Goal: Ask a question

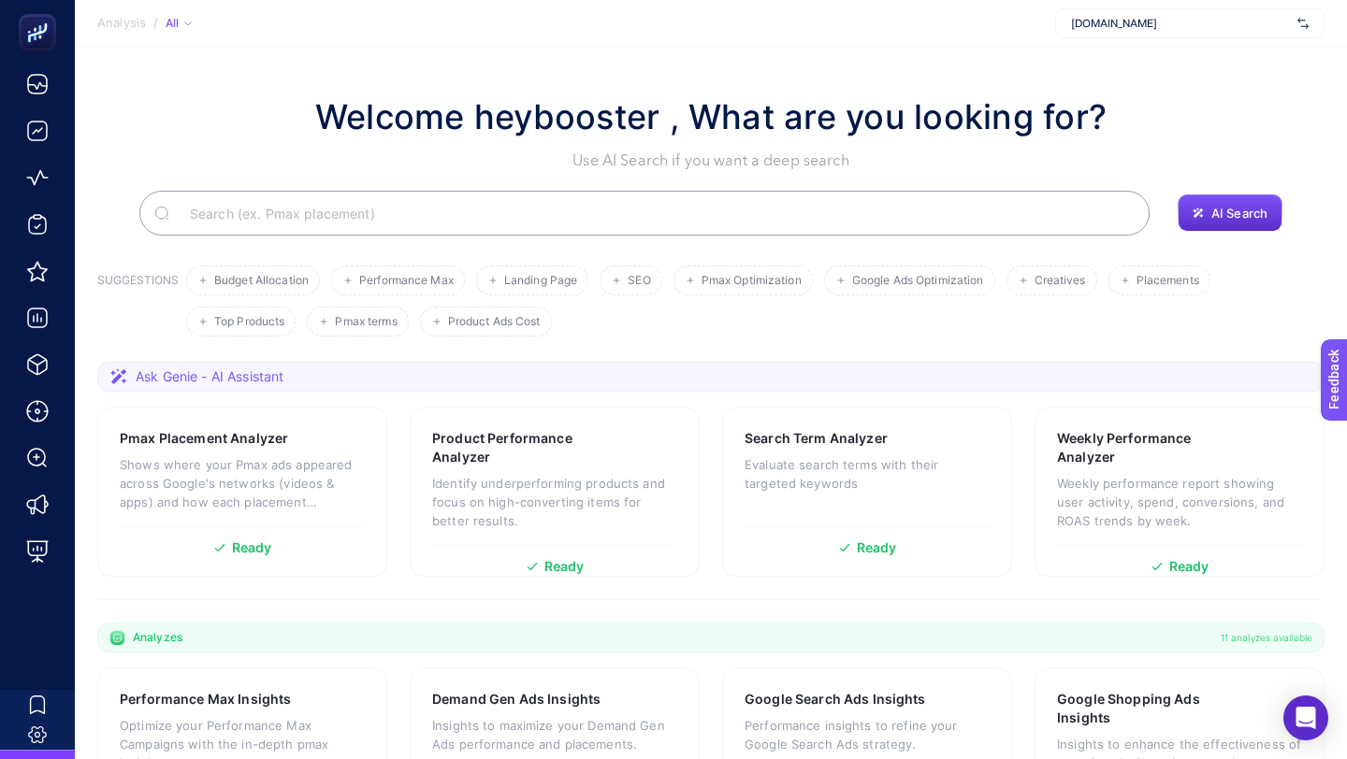
click at [1105, 33] on div "mediamarkt.com.tr" at bounding box center [1189, 23] width 269 height 30
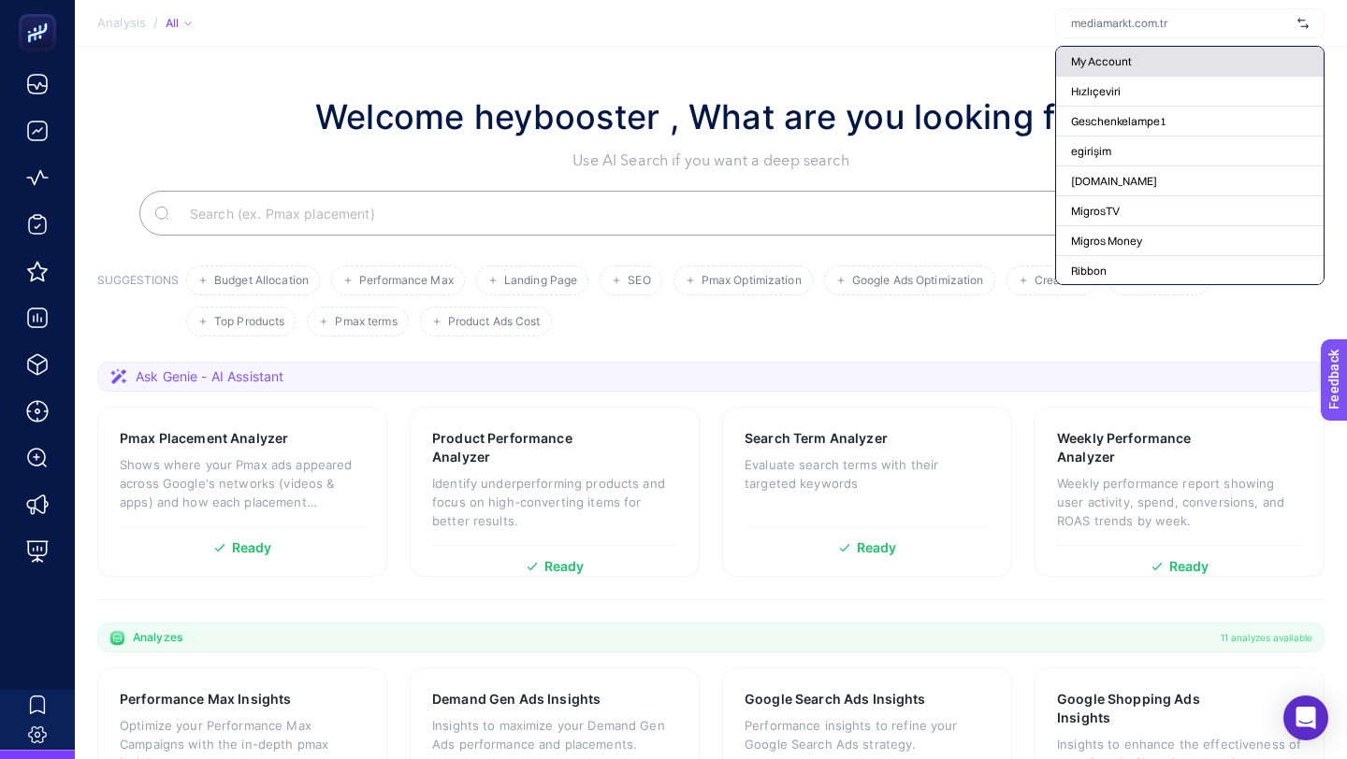
click at [1108, 59] on span "My Account" at bounding box center [1101, 61] width 61 height 15
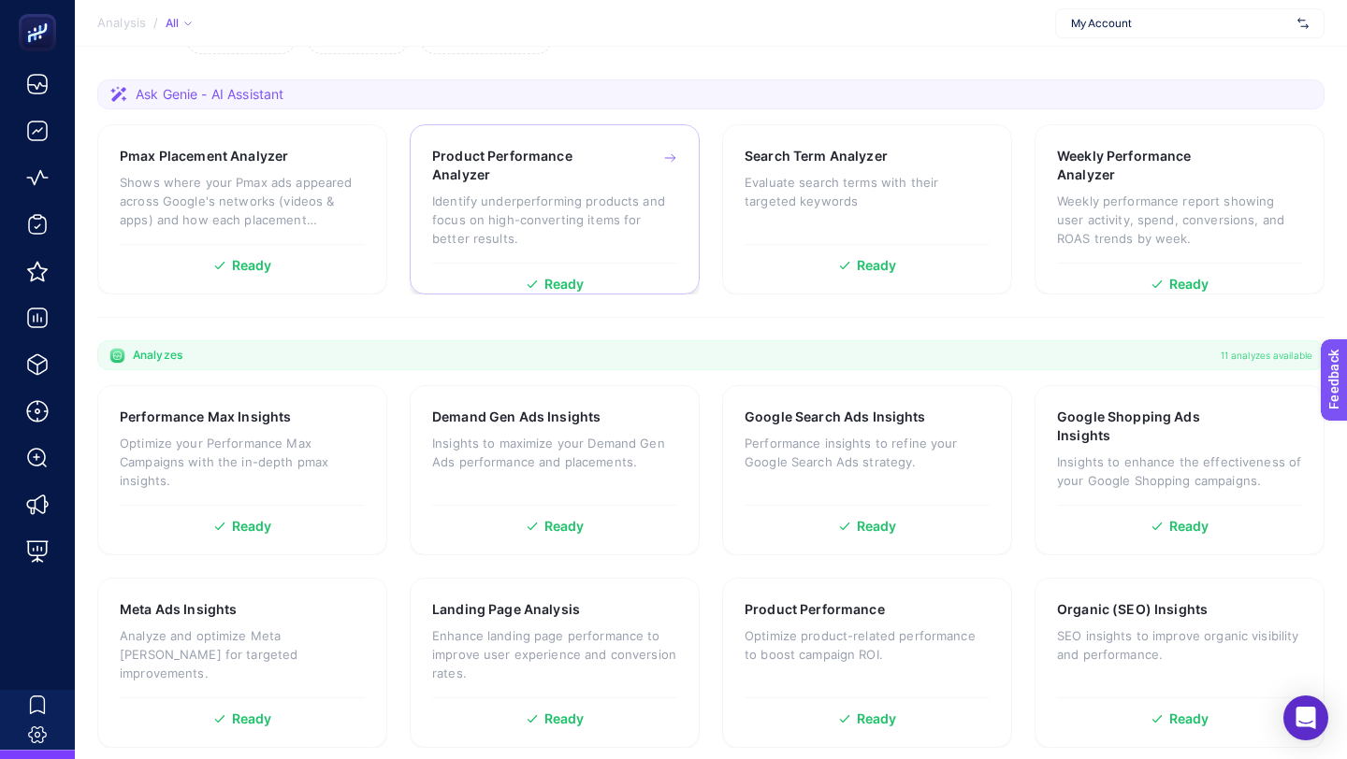
scroll to position [458, 0]
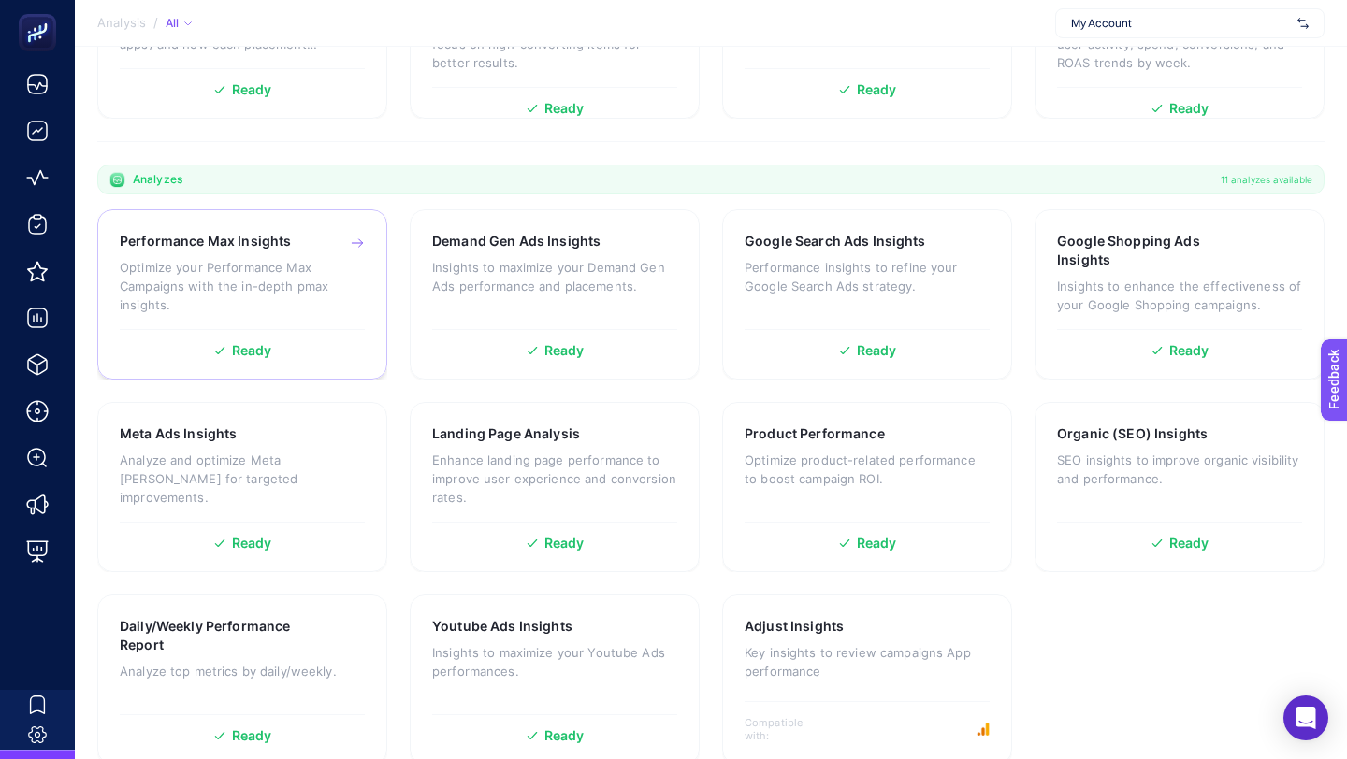
click at [297, 271] on p "Optimize your Performance Max Campaigns with the in-depth pmax insights." at bounding box center [242, 286] width 245 height 56
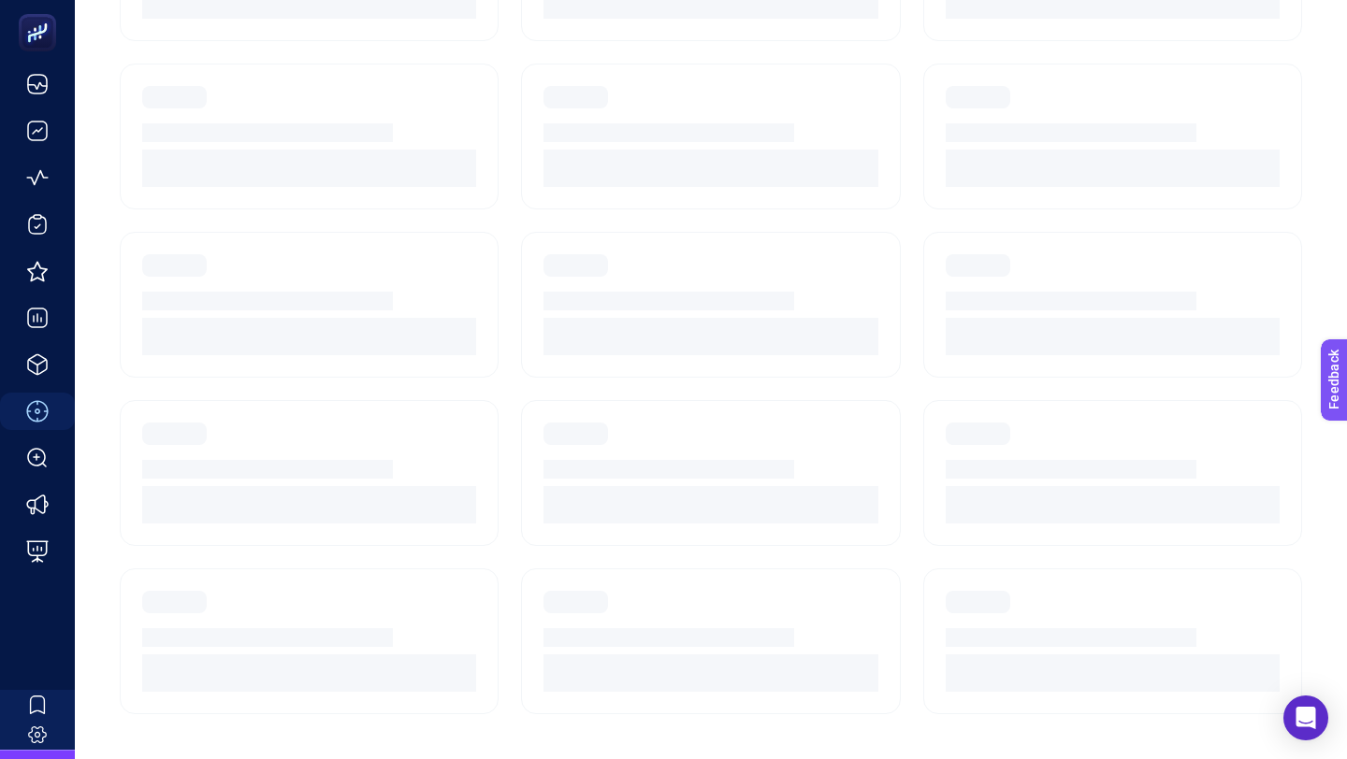
scroll to position [158, 0]
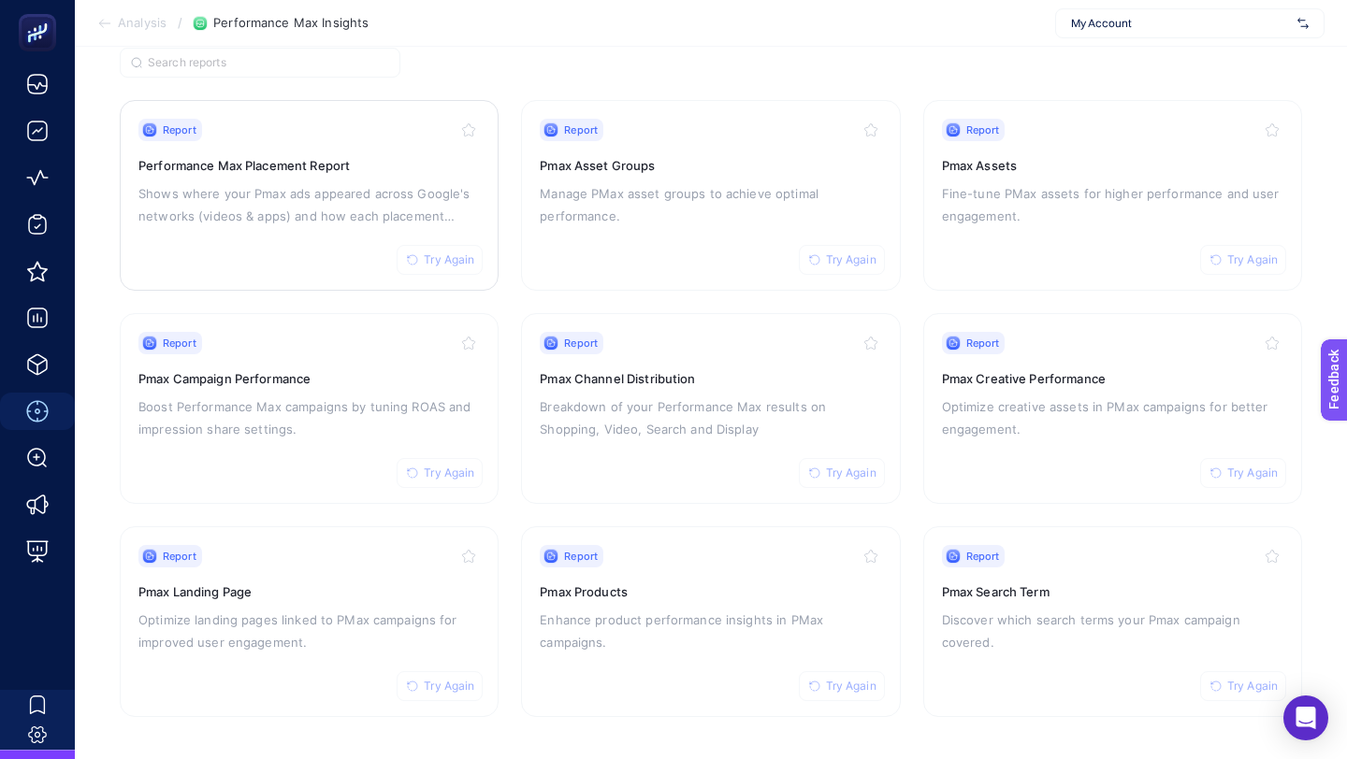
click at [455, 261] on span "Try Again" at bounding box center [449, 260] width 51 height 15
click at [459, 474] on span "Try Again" at bounding box center [449, 473] width 51 height 15
click at [451, 686] on span "Try Again" at bounding box center [449, 686] width 51 height 15
click at [847, 683] on span "Try Again" at bounding box center [851, 686] width 51 height 15
click at [836, 469] on span "Try Again" at bounding box center [851, 473] width 51 height 15
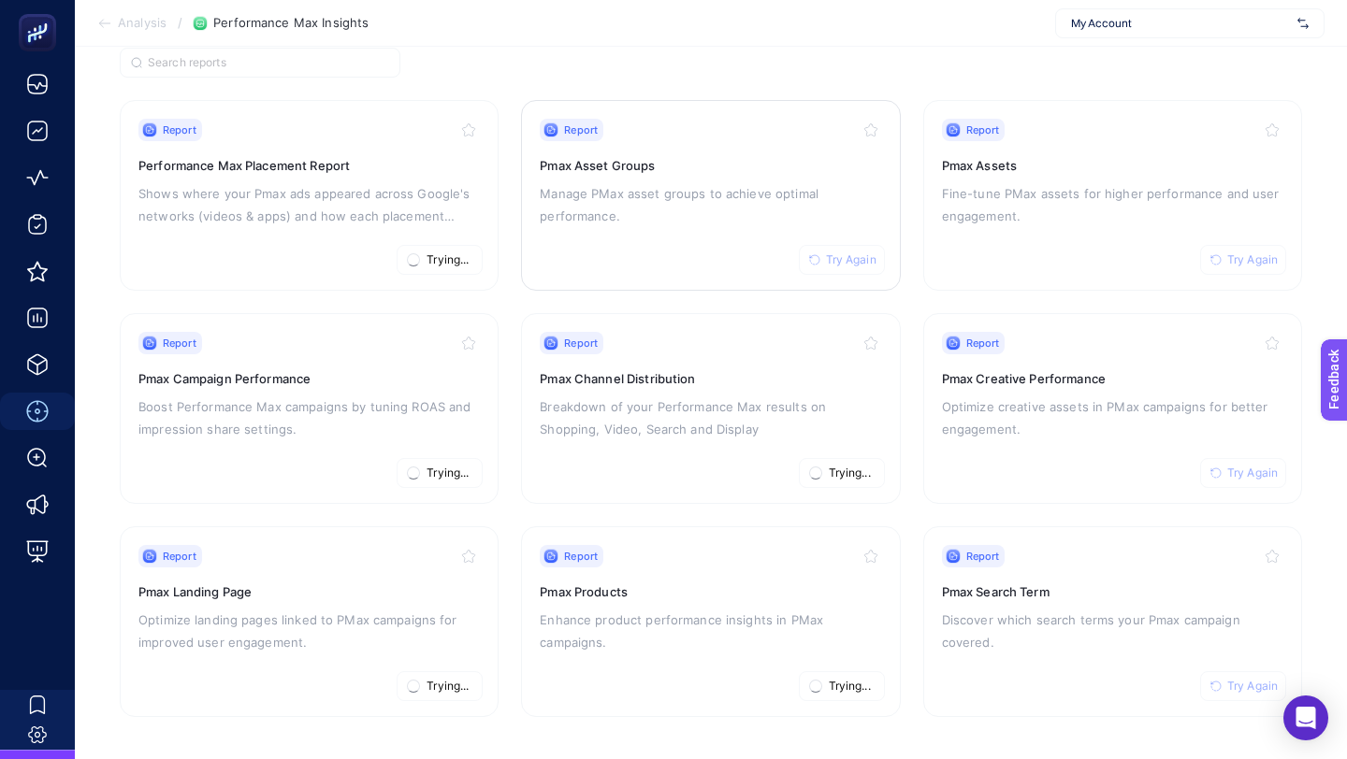
click at [859, 253] on span "Try Again" at bounding box center [851, 260] width 51 height 15
click at [1255, 253] on span "Try Again" at bounding box center [1252, 260] width 51 height 15
click at [1229, 468] on span "Try Again" at bounding box center [1252, 473] width 51 height 15
click at [1236, 679] on span "Try Again" at bounding box center [1252, 686] width 51 height 15
click at [1243, 683] on span "Try Again" at bounding box center [1252, 686] width 51 height 15
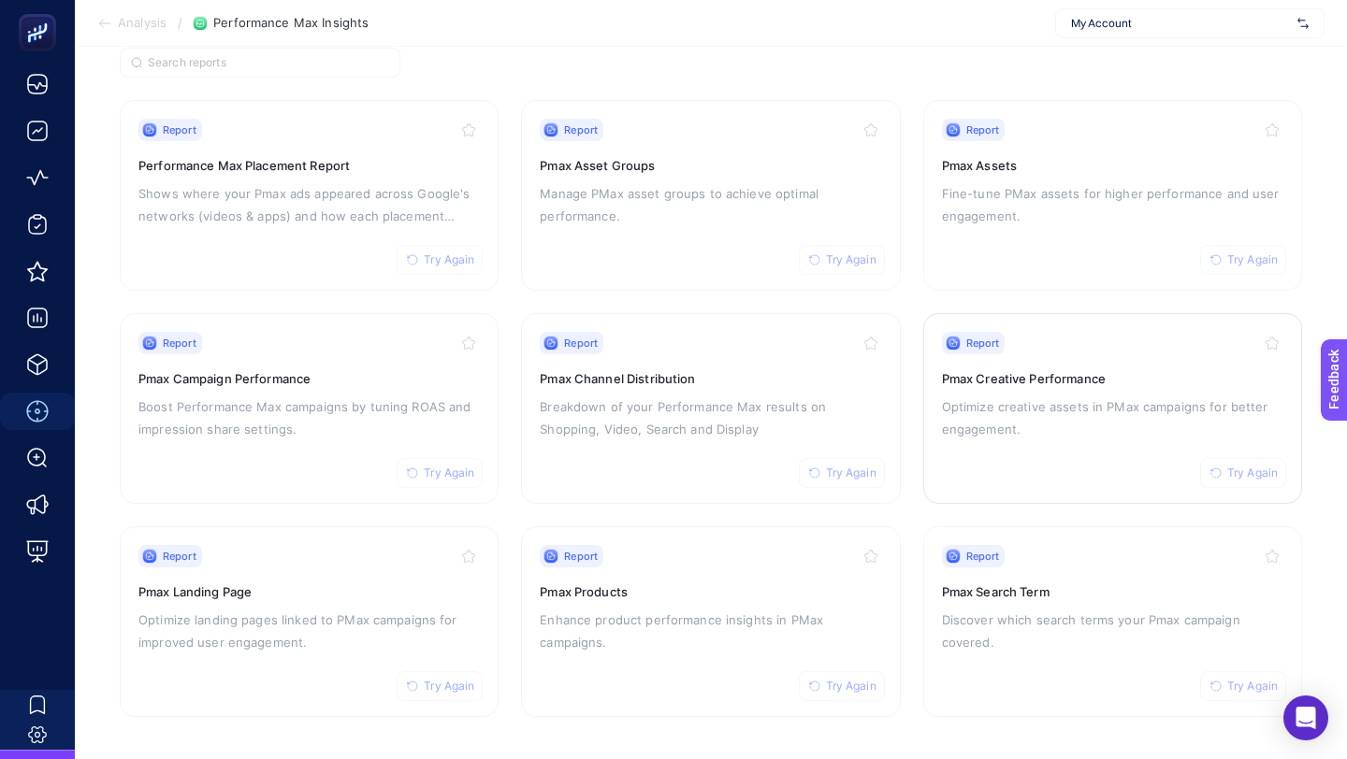
click at [1258, 466] on span "Try Again" at bounding box center [1252, 473] width 51 height 15
click at [1249, 253] on span "Try Again" at bounding box center [1252, 260] width 51 height 15
click at [836, 253] on span "Try Again" at bounding box center [851, 260] width 51 height 15
click at [832, 466] on span "Try Again" at bounding box center [851, 473] width 51 height 15
click at [822, 688] on button "Try Again" at bounding box center [842, 686] width 86 height 30
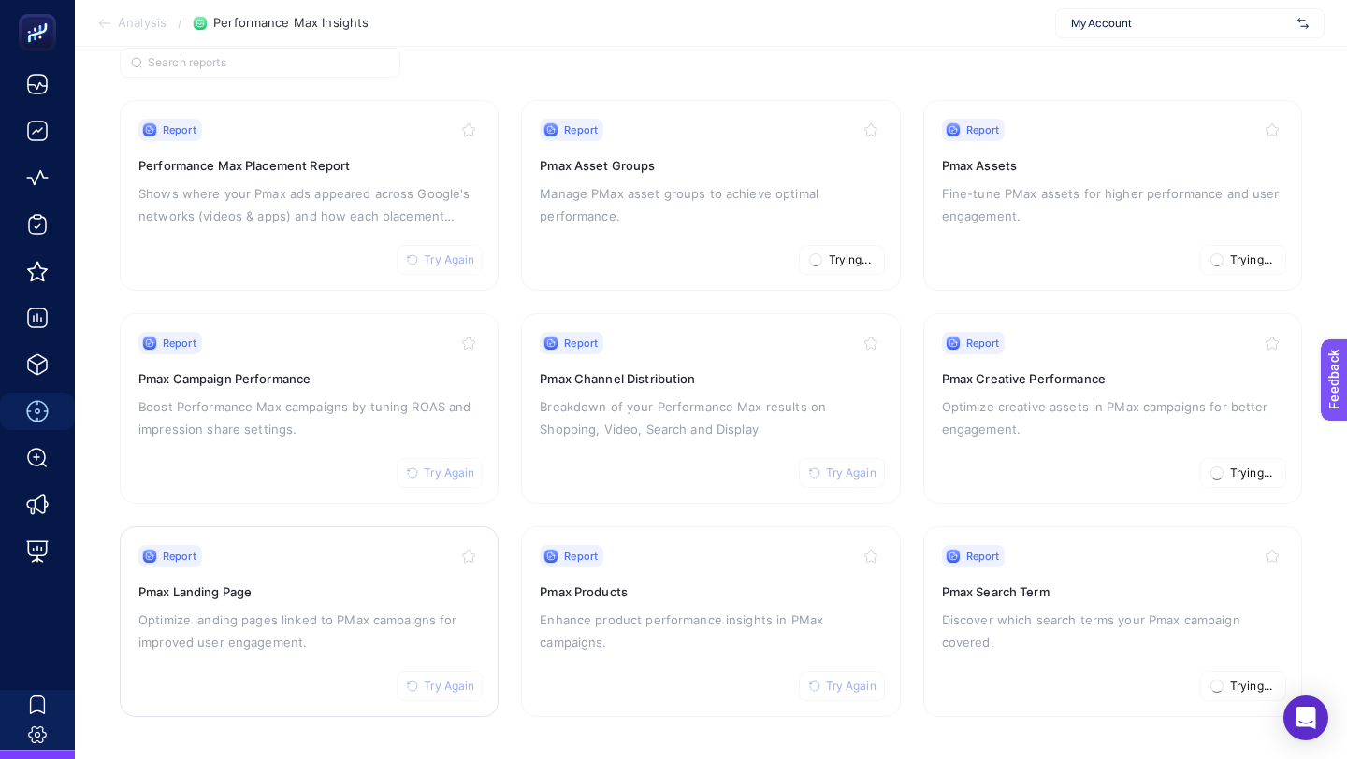
click at [452, 685] on span "Try Again" at bounding box center [449, 686] width 51 height 15
click at [454, 466] on span "Try Again" at bounding box center [449, 473] width 51 height 15
click at [827, 464] on button "Trying..." at bounding box center [842, 473] width 86 height 30
click at [445, 256] on span "Try Again" at bounding box center [449, 260] width 51 height 15
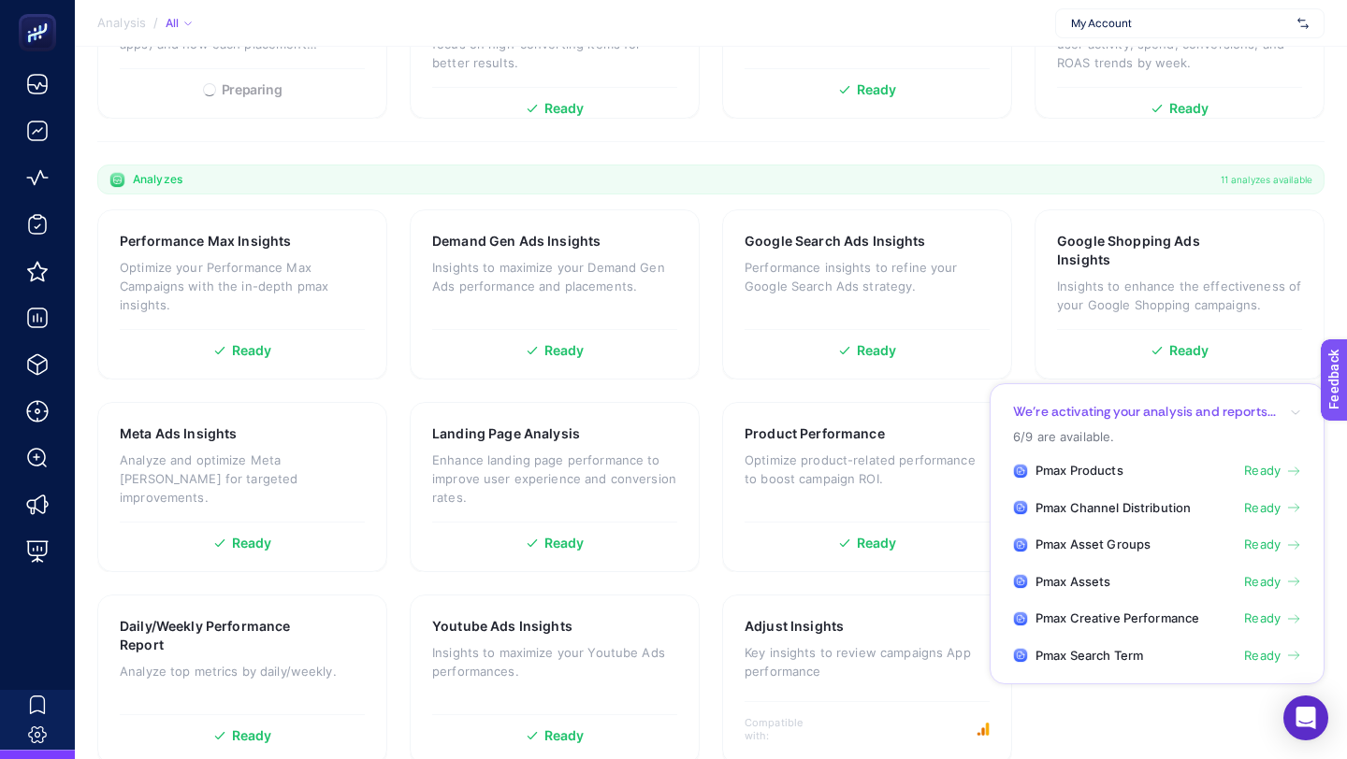
scroll to position [486, 0]
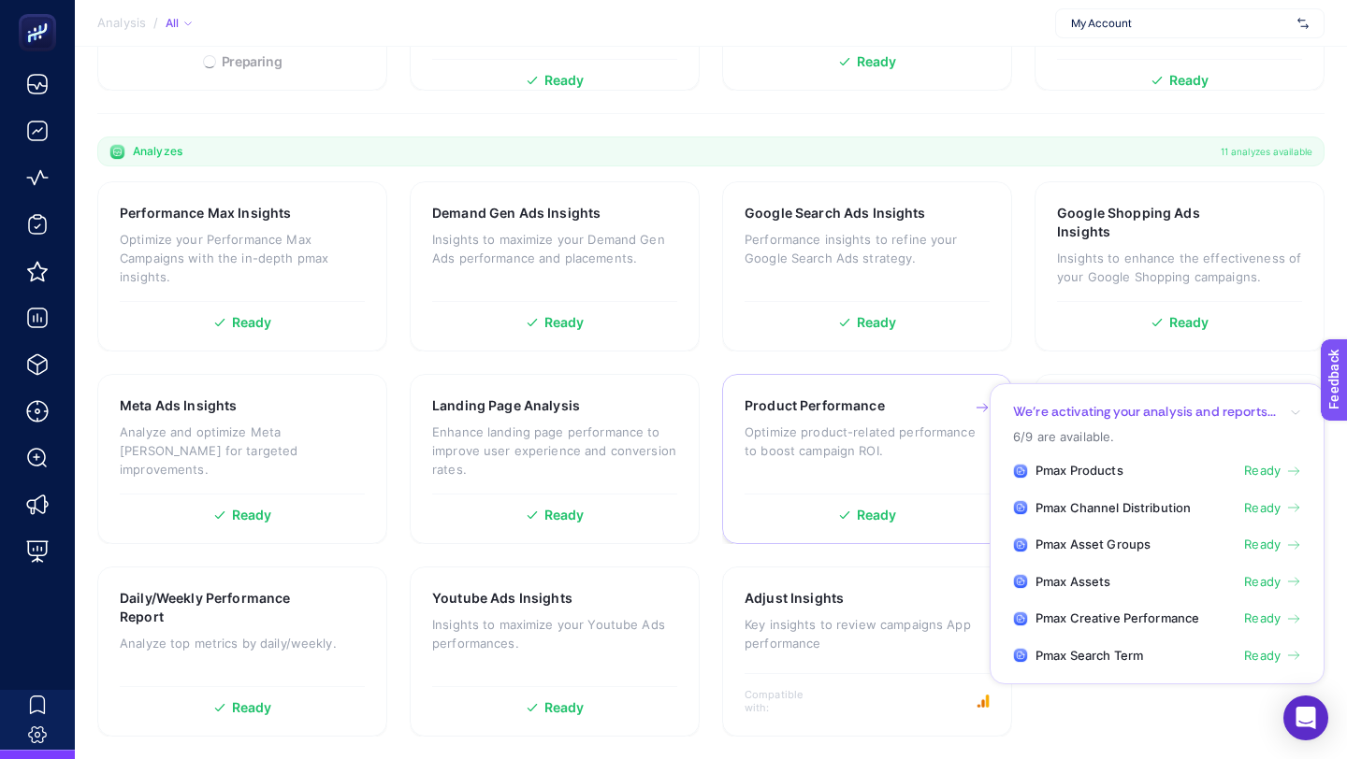
click at [828, 420] on div "Product Performance Optimize product-related performance to boost campaign ROI." at bounding box center [866, 441] width 245 height 88
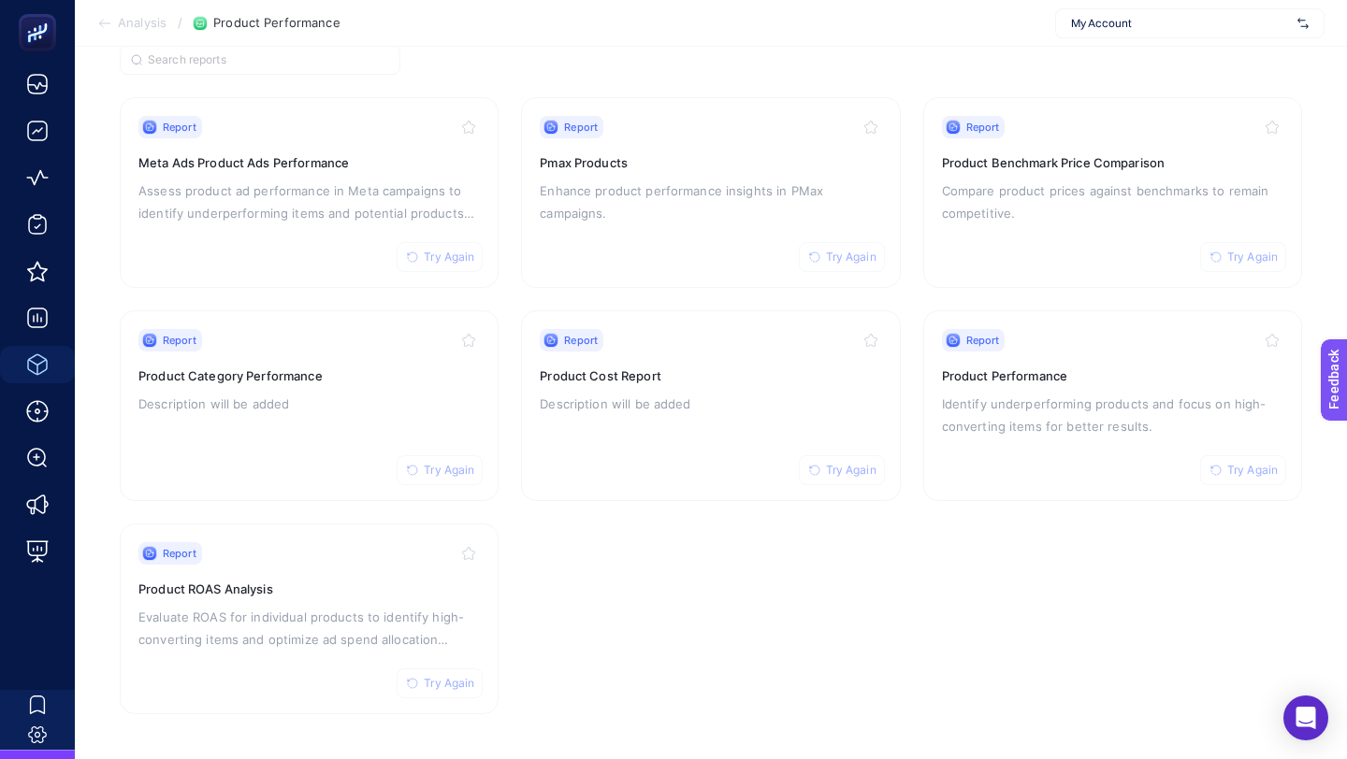
scroll to position [158, 0]
click at [445, 257] on span "Try Again" at bounding box center [449, 260] width 51 height 15
click at [446, 475] on span "Try Again" at bounding box center [449, 473] width 51 height 15
click at [471, 684] on span "Try Again" at bounding box center [449, 686] width 51 height 15
click at [855, 475] on span "Try Again" at bounding box center [851, 473] width 51 height 15
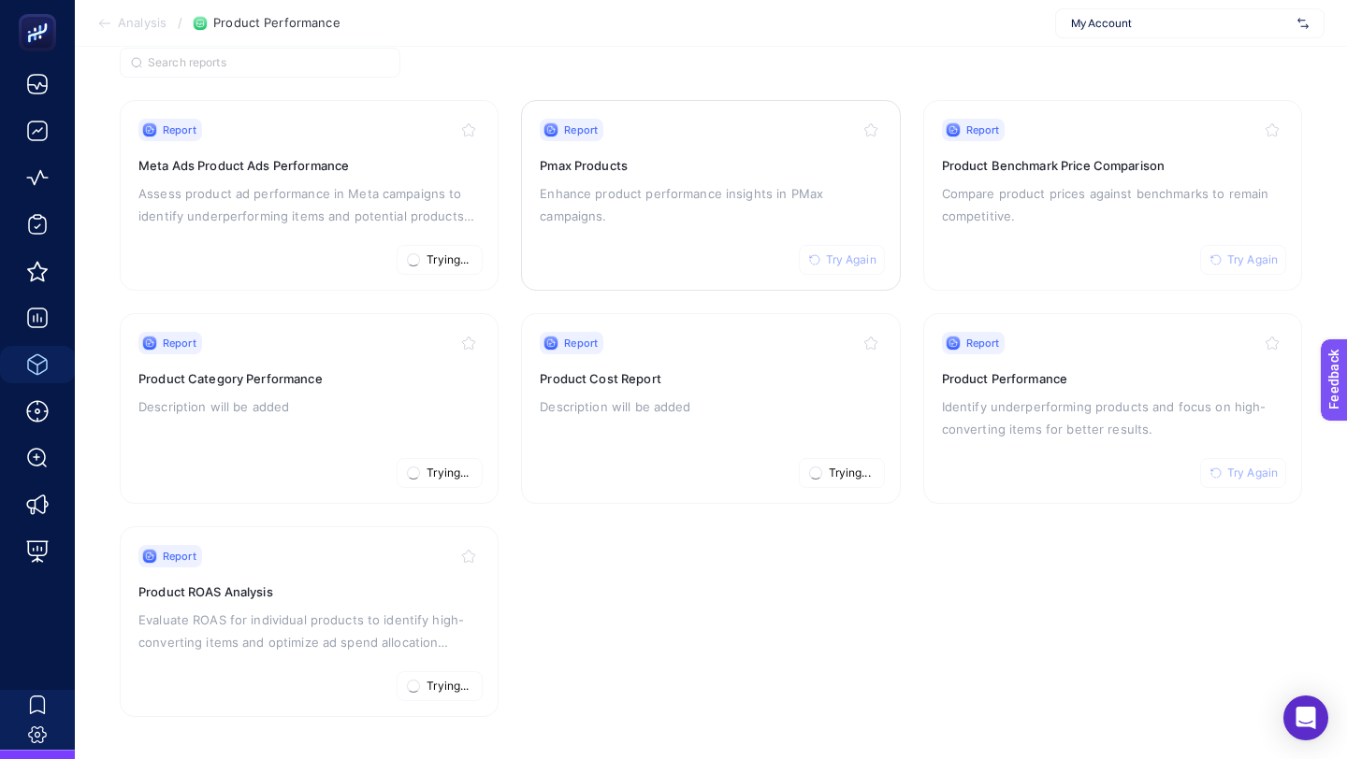
click at [846, 259] on span "Try Again" at bounding box center [851, 260] width 51 height 15
click at [1241, 470] on span "Try Again" at bounding box center [1252, 473] width 51 height 15
click at [1242, 257] on span "Try Again" at bounding box center [1252, 260] width 51 height 15
click at [851, 260] on span "Try Again" at bounding box center [851, 260] width 51 height 15
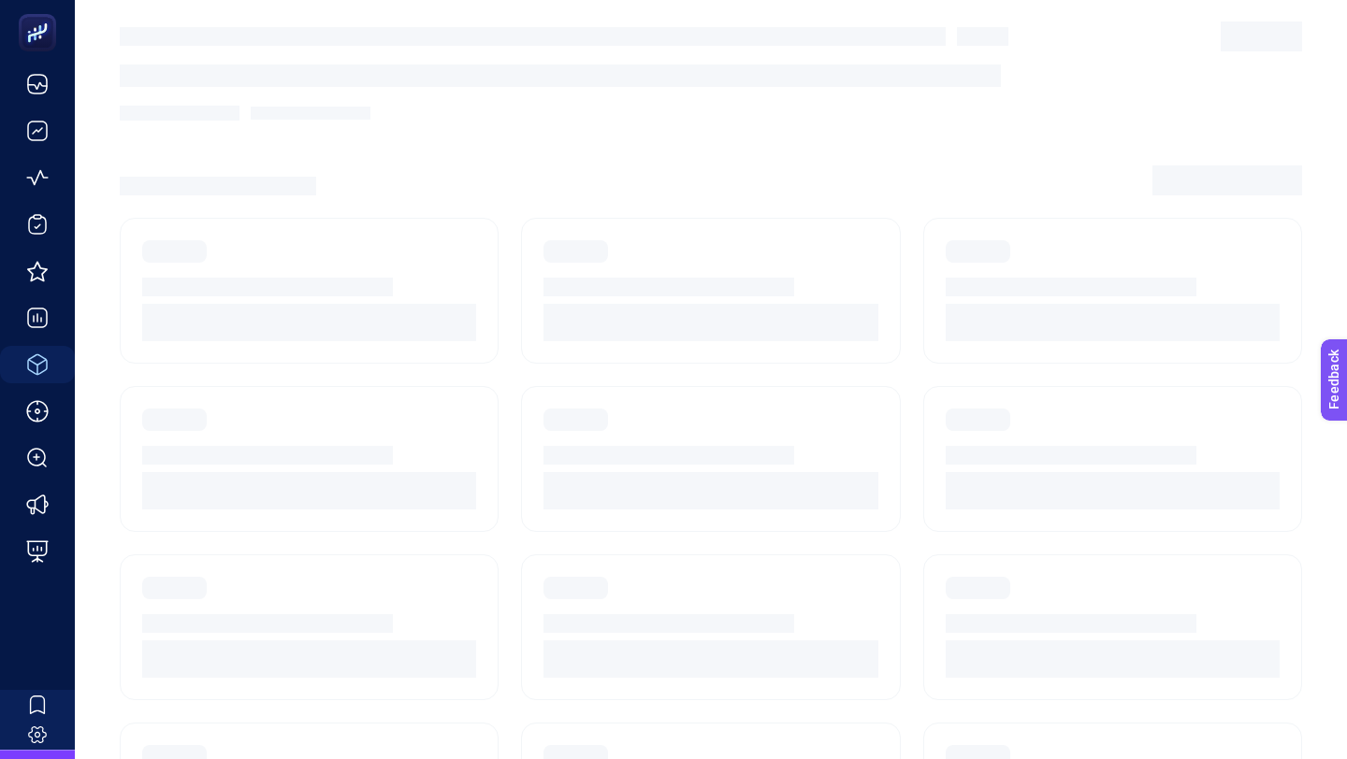
scroll to position [72, 0]
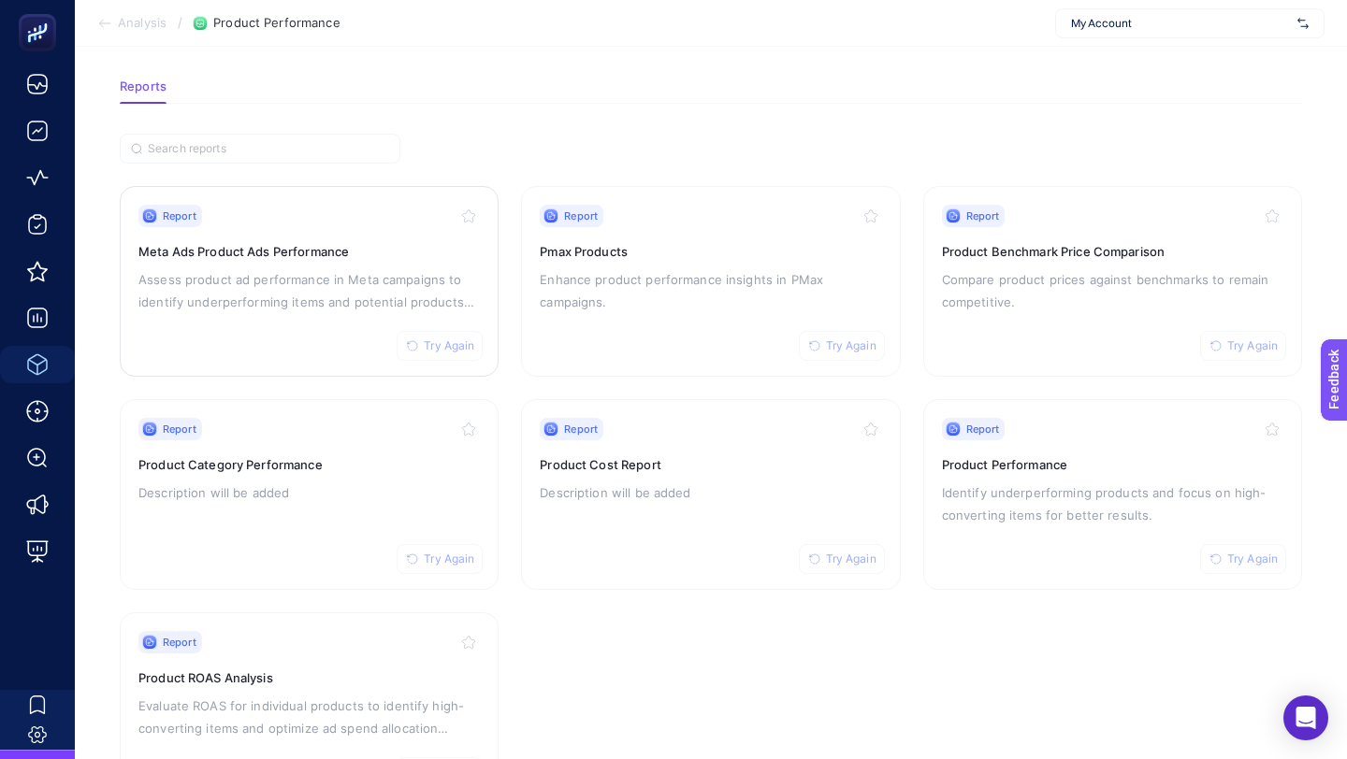
click at [453, 343] on span "Try Again" at bounding box center [449, 346] width 51 height 15
click at [871, 342] on span "Try Again" at bounding box center [851, 346] width 51 height 15
click at [1234, 334] on button "Try Again" at bounding box center [1243, 346] width 86 height 30
click at [1235, 552] on span "Try Again" at bounding box center [1252, 559] width 51 height 15
click at [819, 550] on button "Try Again" at bounding box center [842, 559] width 86 height 30
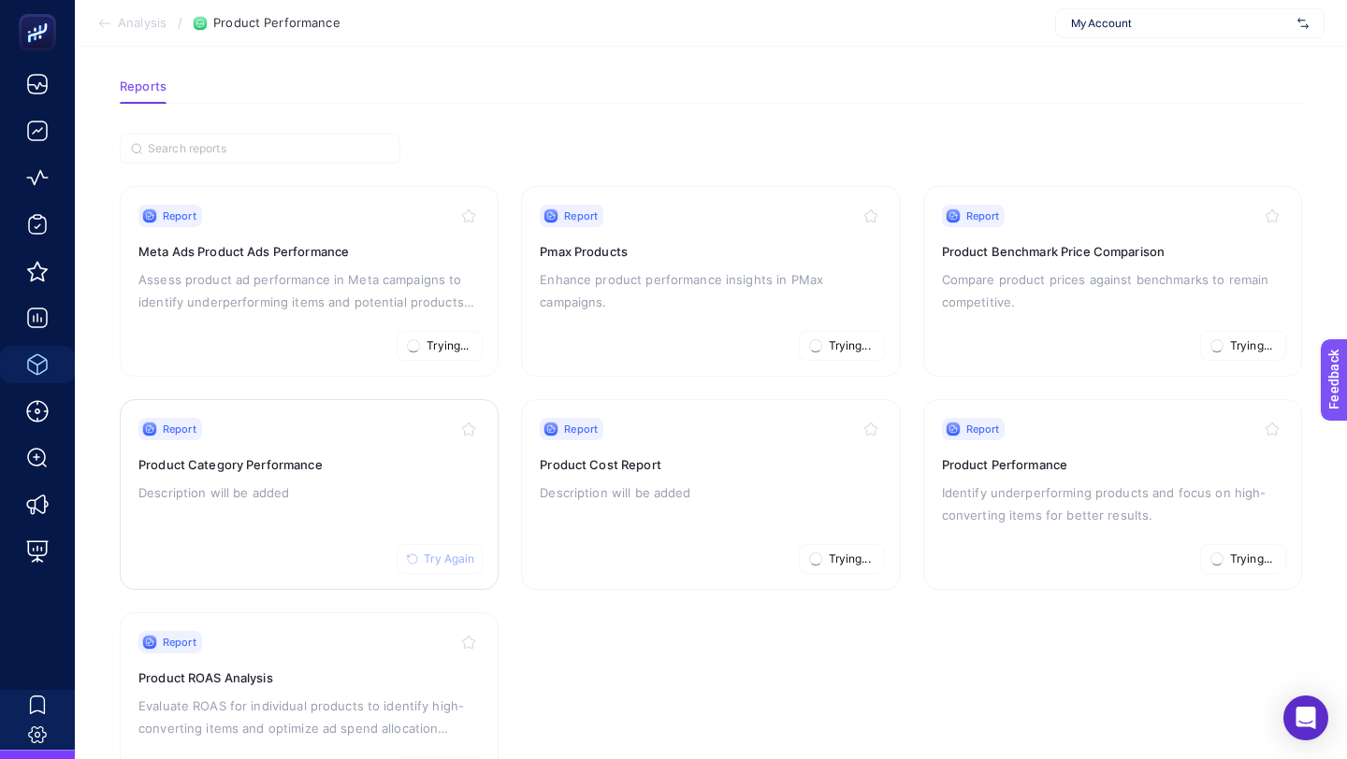
click at [455, 545] on button "Try Again" at bounding box center [440, 559] width 86 height 30
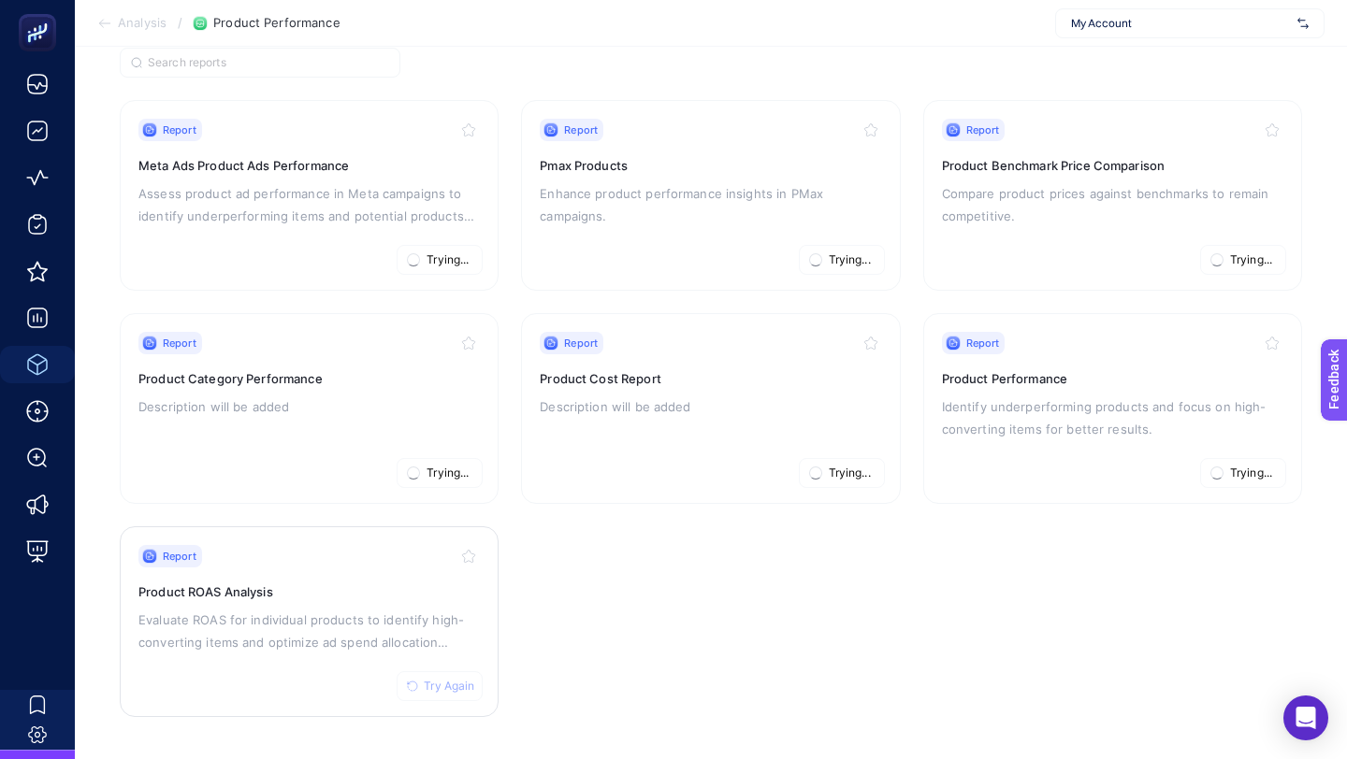
click at [450, 684] on span "Try Again" at bounding box center [449, 686] width 51 height 15
click at [325, 174] on div "Report Try Again Meta Ads Product Ads Performance Assess product ad performance…" at bounding box center [308, 195] width 341 height 153
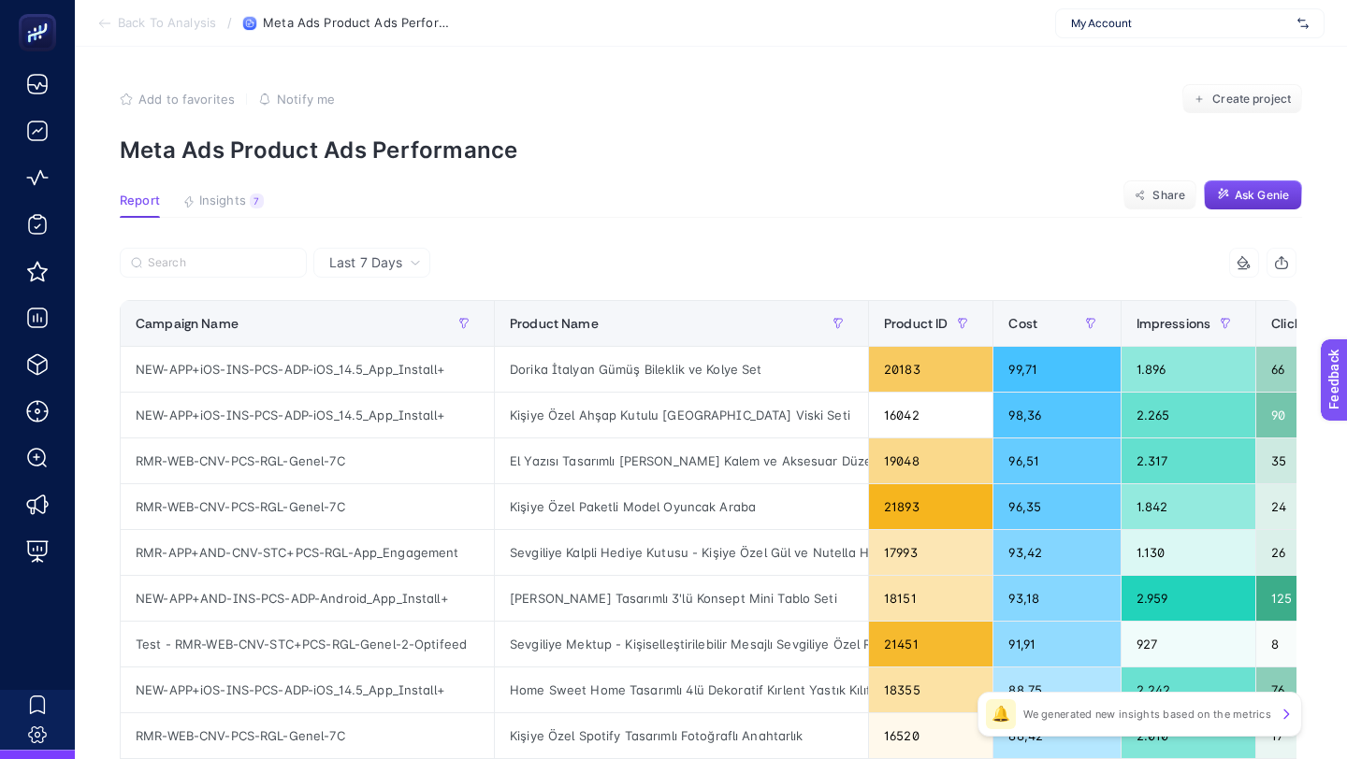
click at [1245, 194] on span "Ask Genie" at bounding box center [1261, 195] width 54 height 15
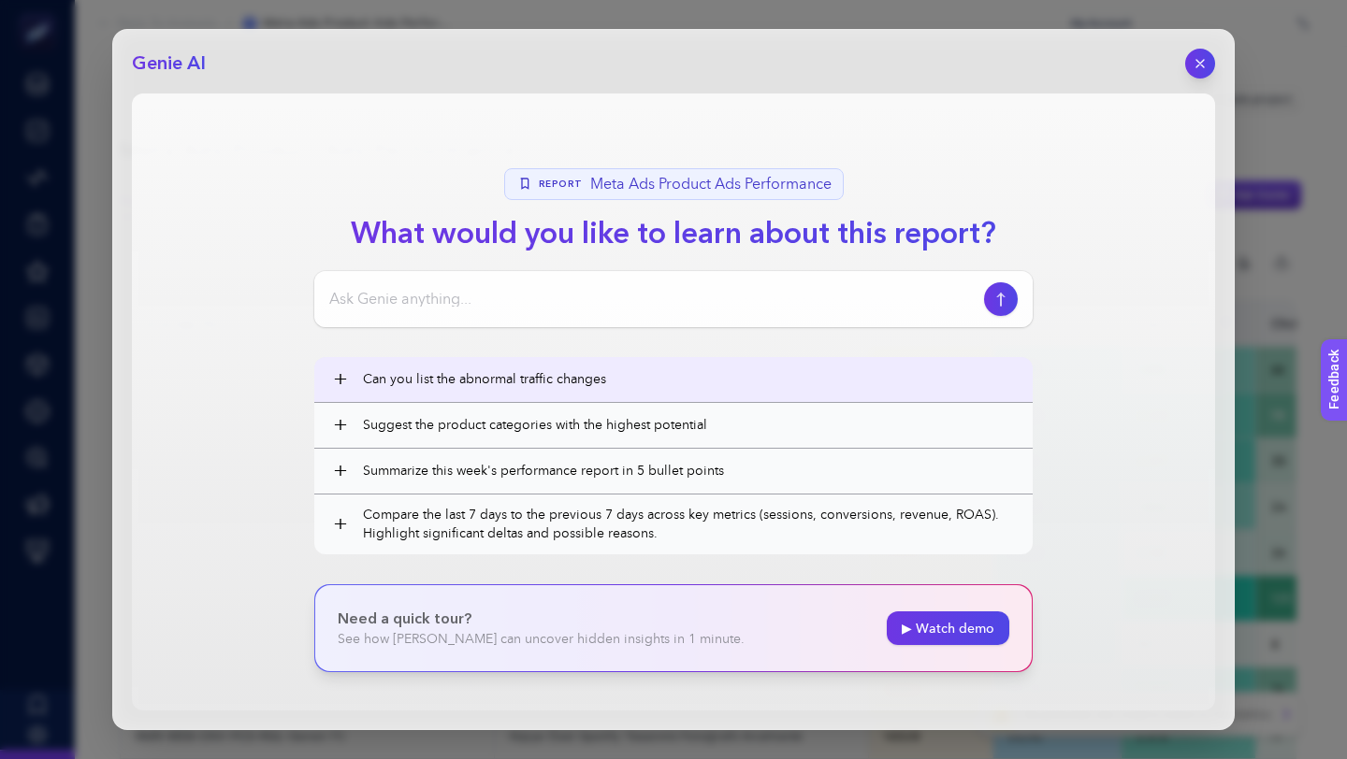
click at [559, 372] on span "Can you list the abnormal traffic changes" at bounding box center [688, 379] width 651 height 19
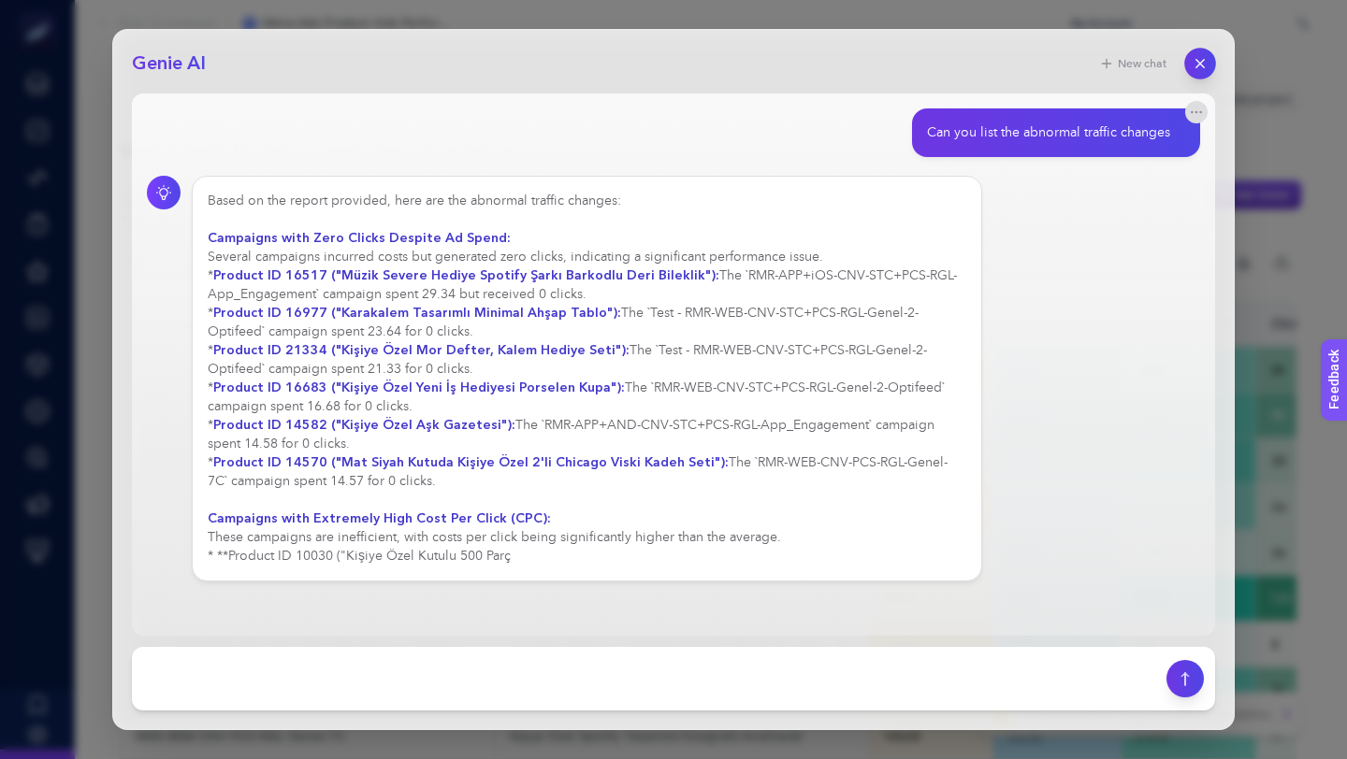
click at [1201, 67] on icon "button" at bounding box center [1200, 64] width 16 height 16
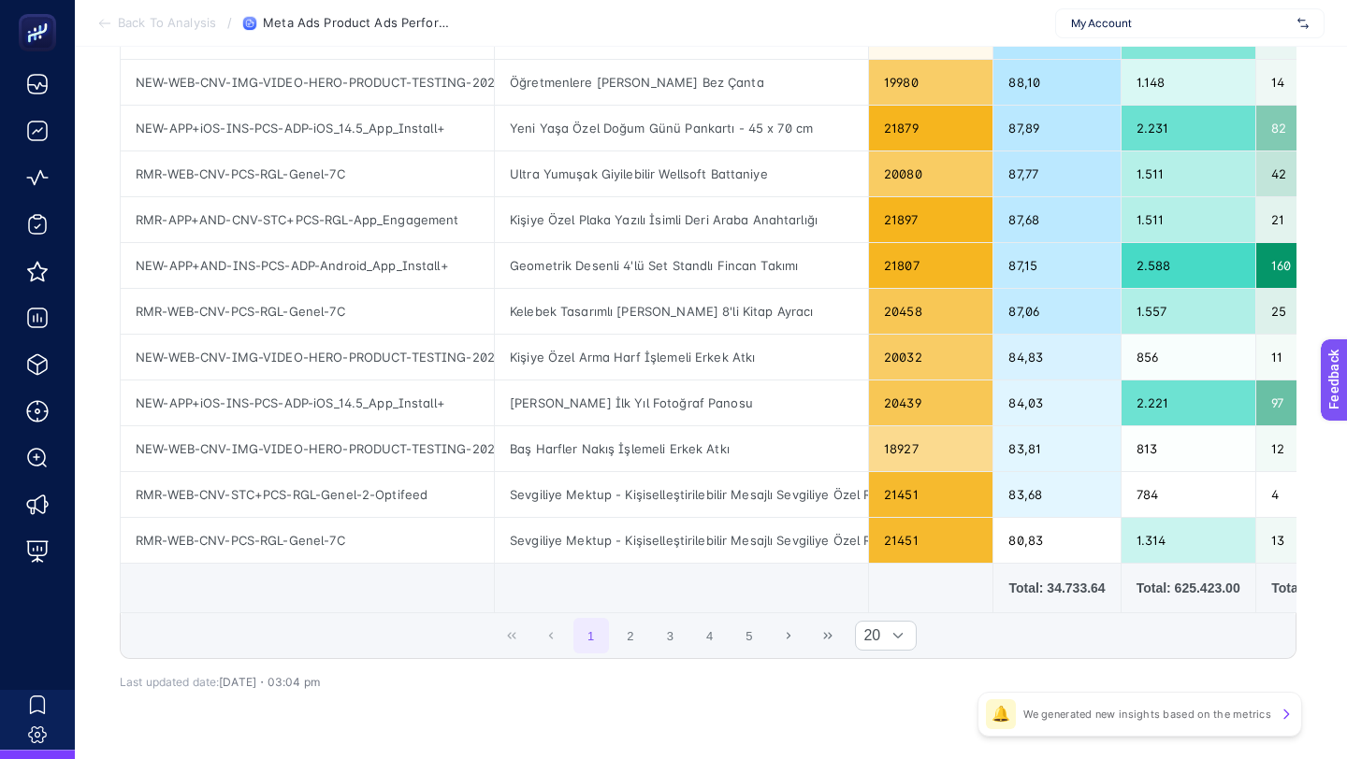
scroll to position [749, 0]
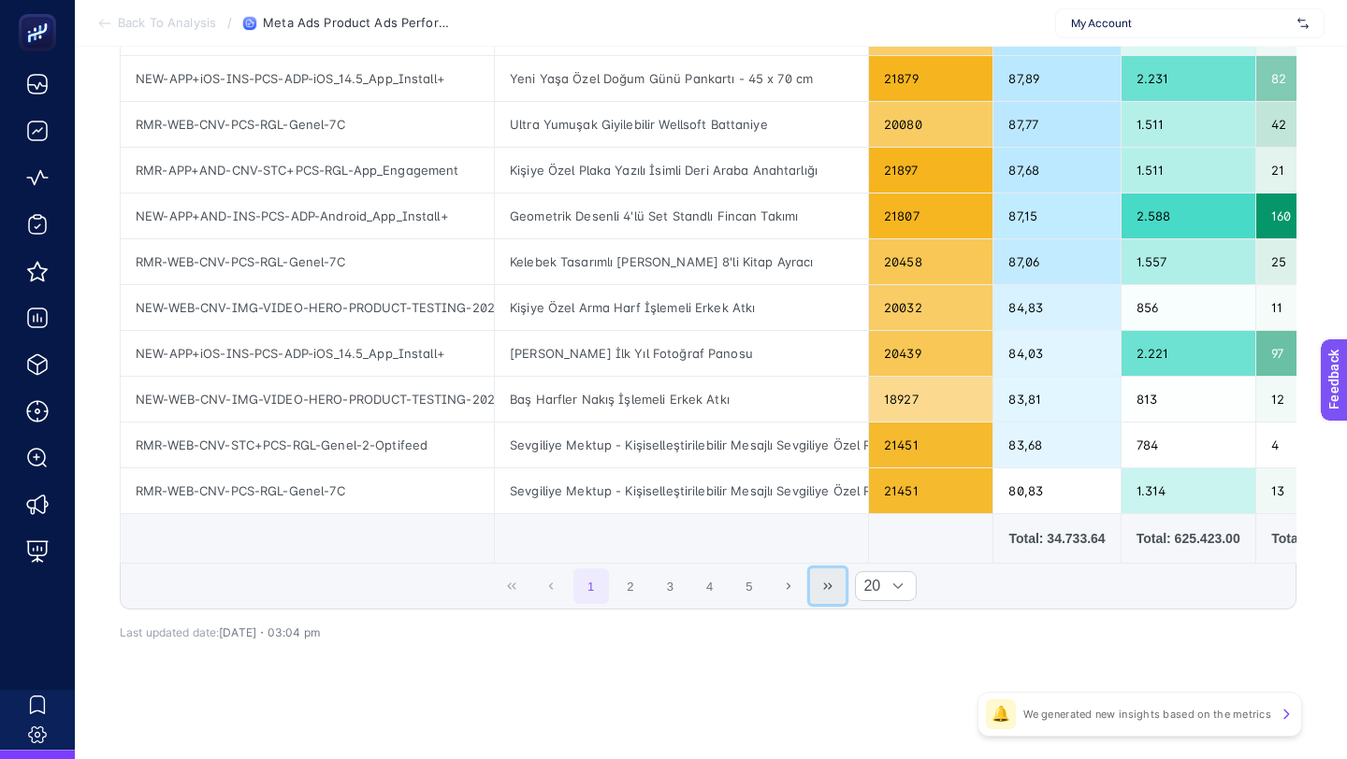
click at [821, 586] on button "Last Page" at bounding box center [828, 587] width 36 height 36
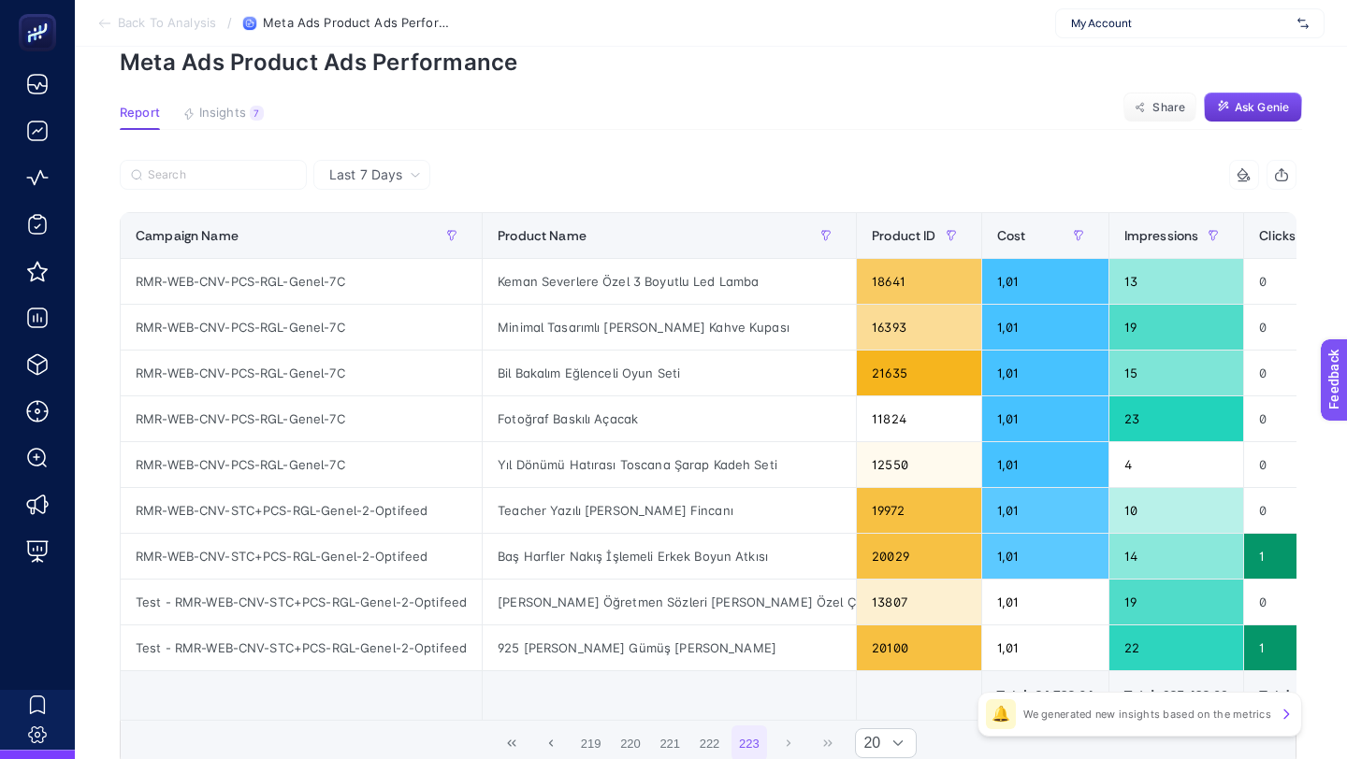
scroll to position [0, 0]
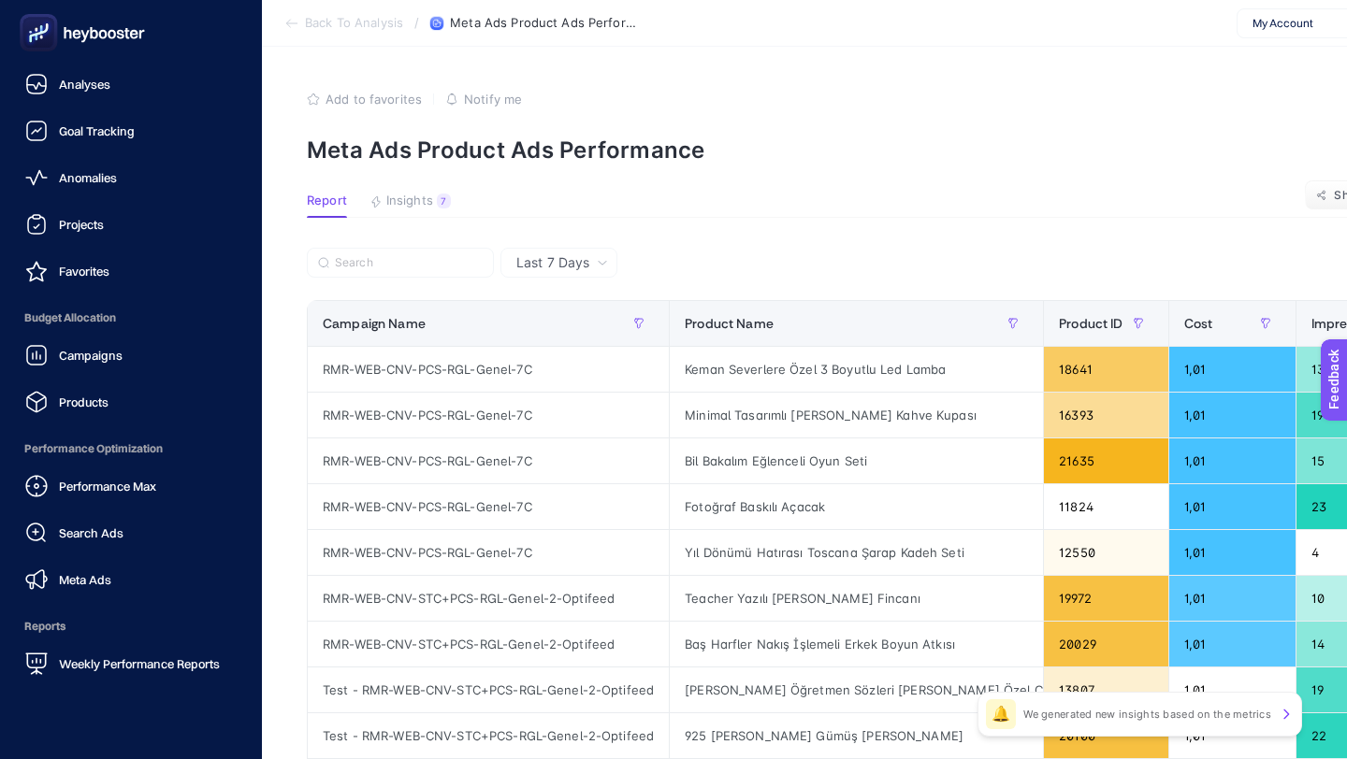
click at [45, 34] on rect at bounding box center [38, 33] width 31 height 31
